Goal: Information Seeking & Learning: Find specific fact

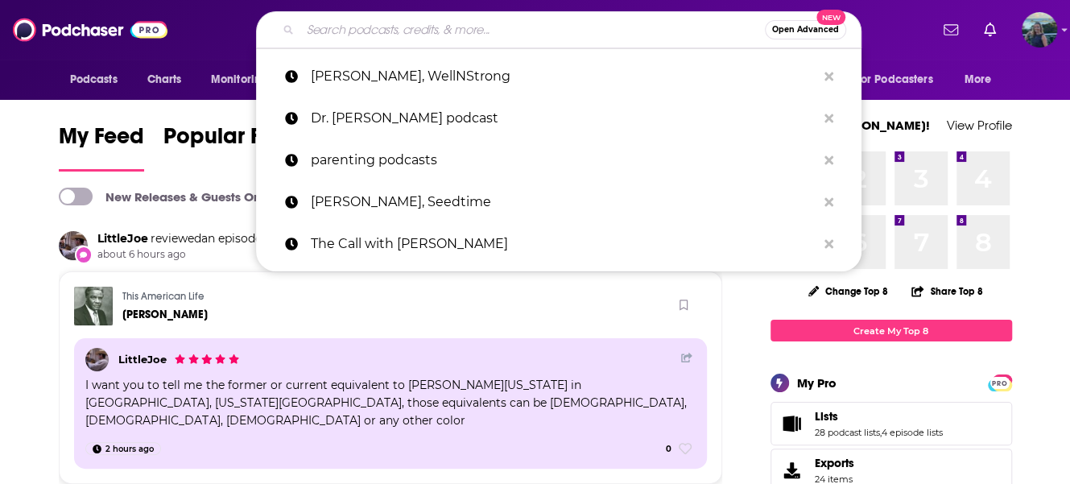
click at [363, 28] on input "Search podcasts, credits, & more..." at bounding box center [532, 30] width 465 height 26
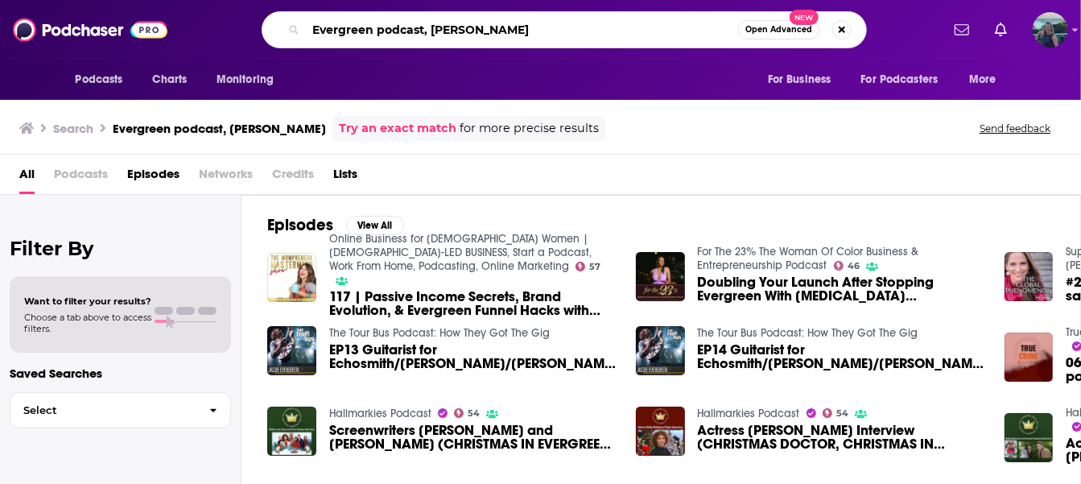
click at [482, 22] on input "Evergreen podcast, [PERSON_NAME]" at bounding box center [522, 30] width 432 height 26
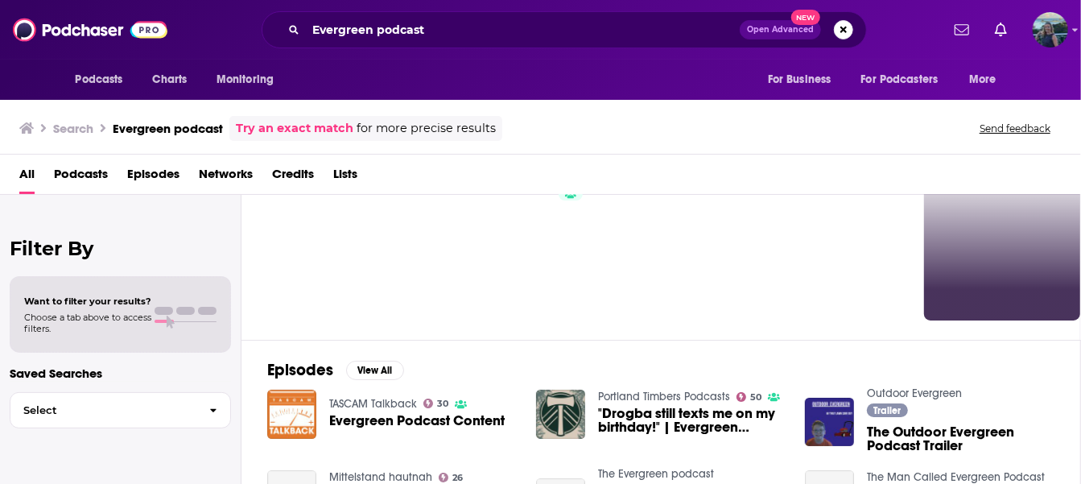
scroll to position [242, 0]
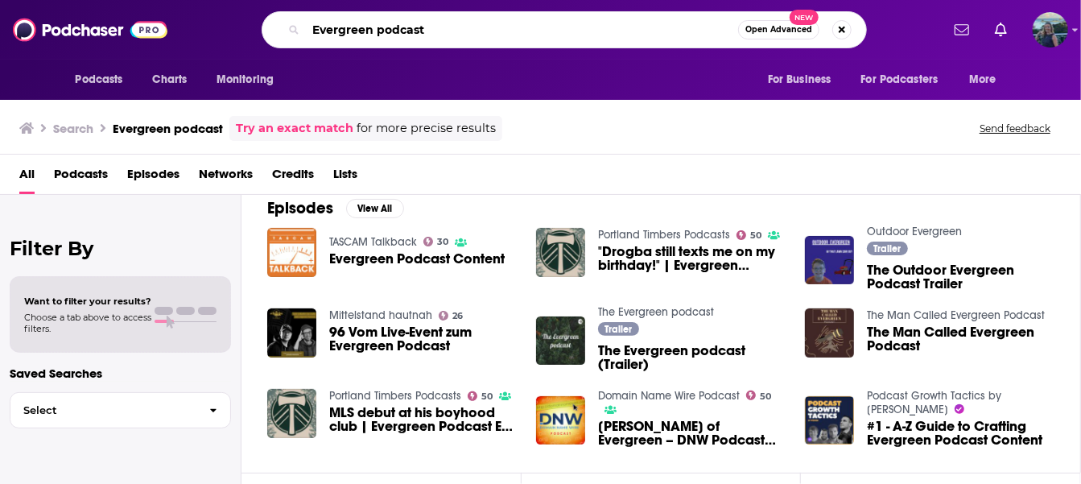
click at [430, 33] on input "Evergreen podcast" at bounding box center [522, 30] width 432 height 26
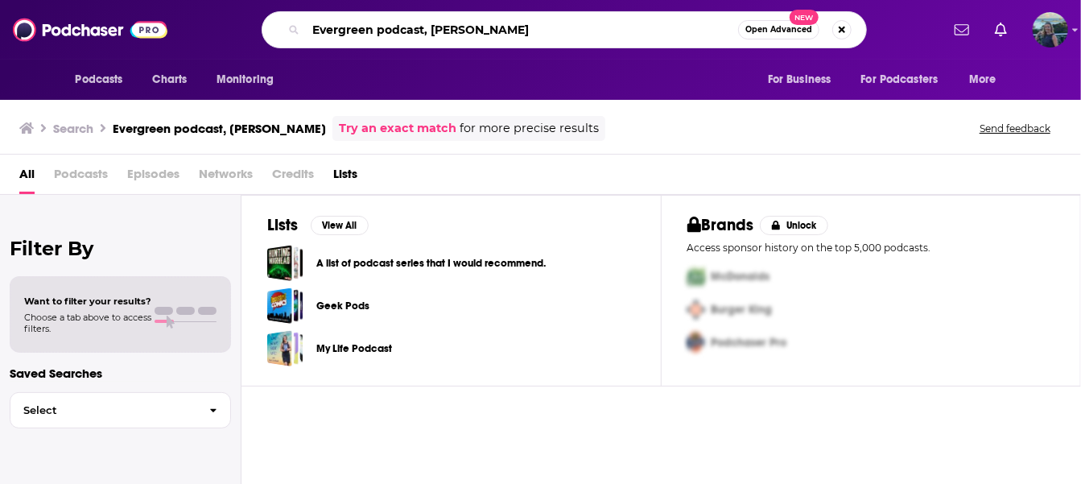
click at [384, 32] on input "Evergreen podcast, [PERSON_NAME]" at bounding box center [522, 30] width 432 height 26
click at [424, 33] on input "Evergreen Podcast, [PERSON_NAME]" at bounding box center [522, 30] width 432 height 26
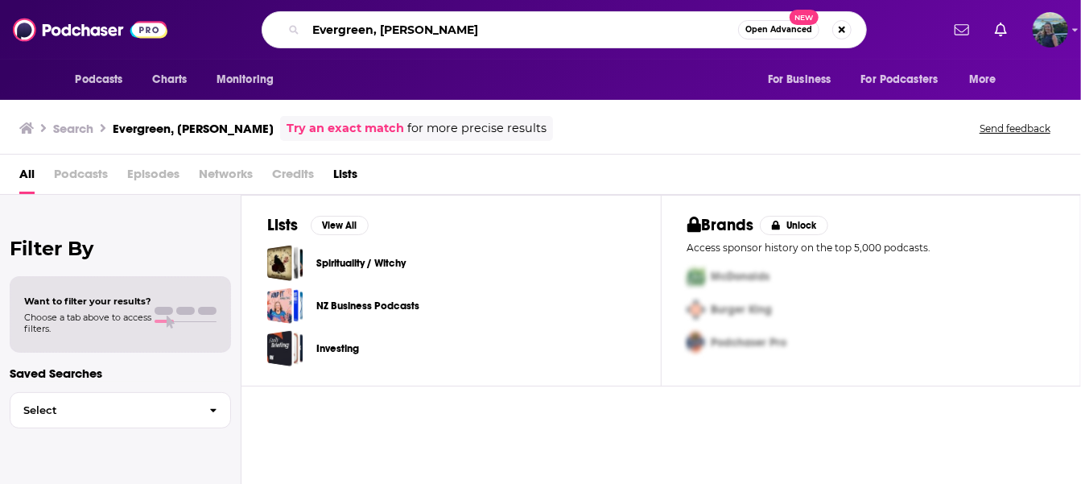
click at [380, 30] on input "Evergreen, [PERSON_NAME]" at bounding box center [522, 30] width 432 height 26
type input "[PERSON_NAME]"
